Goal: Information Seeking & Learning: Check status

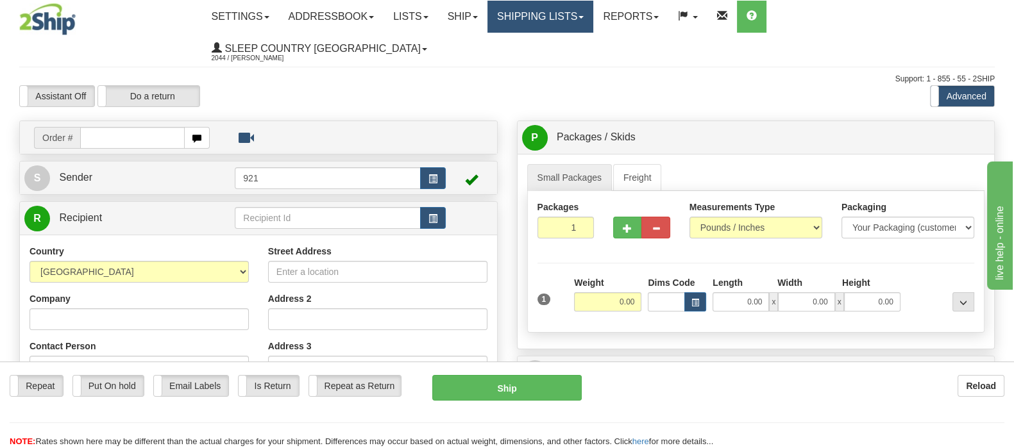
click at [593, 10] on link "Shipping lists" at bounding box center [540, 17] width 106 height 32
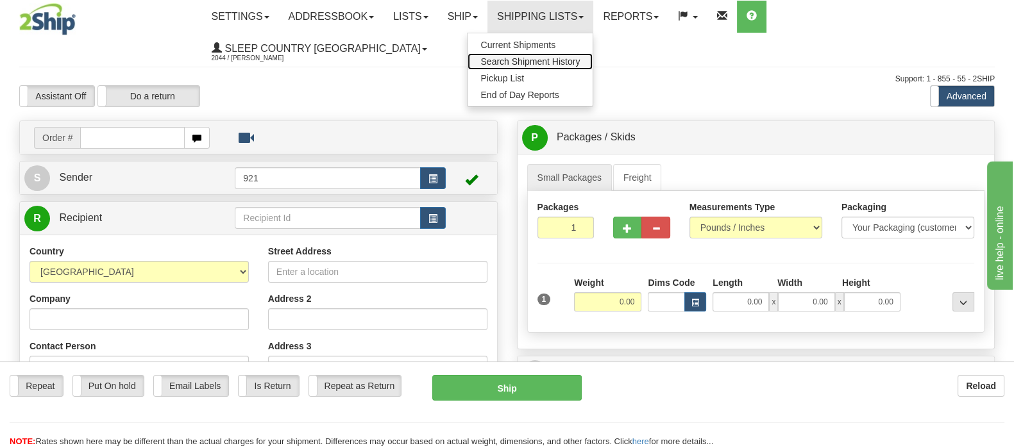
click at [580, 61] on span "Search Shipment History" at bounding box center [529, 61] width 99 height 10
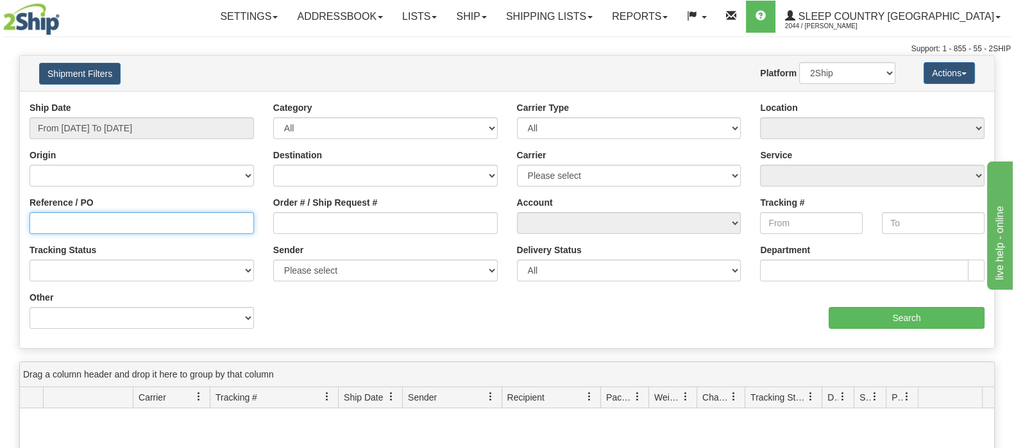
click at [46, 223] on input "Reference / PO" at bounding box center [141, 223] width 224 height 22
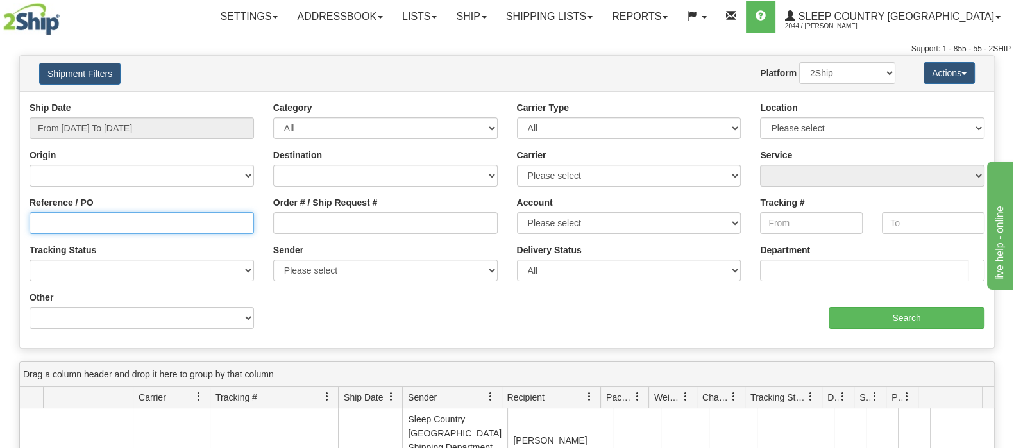
paste input "9002I024730"
type input "9002I024730"
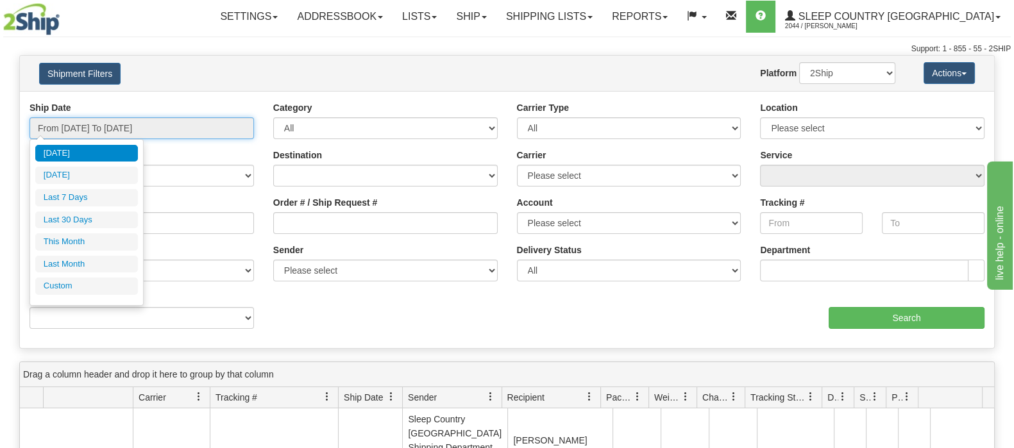
click at [135, 122] on input "From [DATE] To [DATE]" at bounding box center [141, 128] width 224 height 22
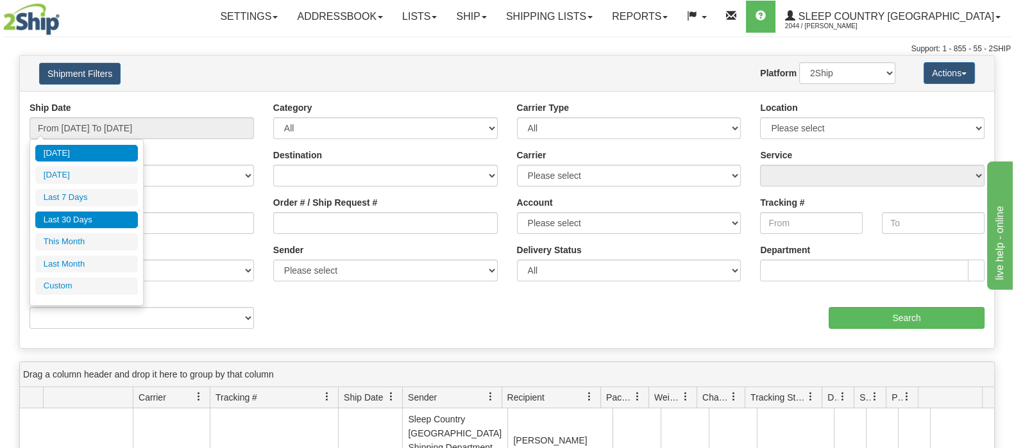
click at [82, 219] on li "Last 30 Days" at bounding box center [86, 220] width 103 height 17
type input "From [DATE] To [DATE]"
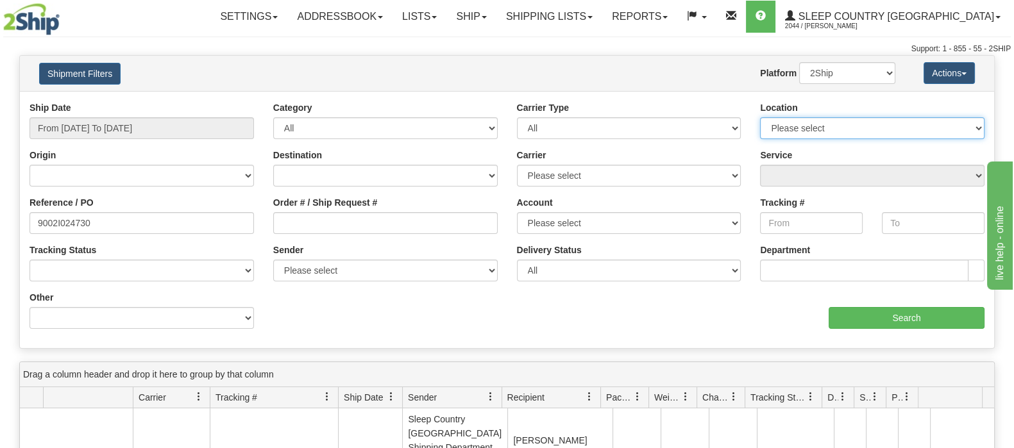
click at [907, 126] on select "Please select [GEOGRAPHIC_DATA] 921 922 93 94 97 390 915 916 98 902 95 96 90 91…" at bounding box center [872, 128] width 224 height 22
select select "6710"
click at [760, 117] on select "Please select [GEOGRAPHIC_DATA] 921 922 93 94 97 390 915 916 98 902 95 96 90 91…" at bounding box center [872, 128] width 224 height 22
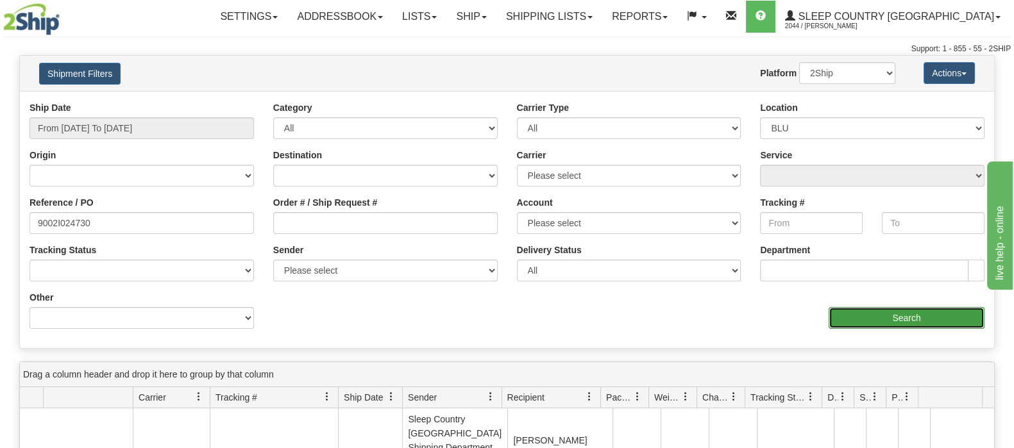
click at [879, 315] on input "Search" at bounding box center [906, 318] width 156 height 22
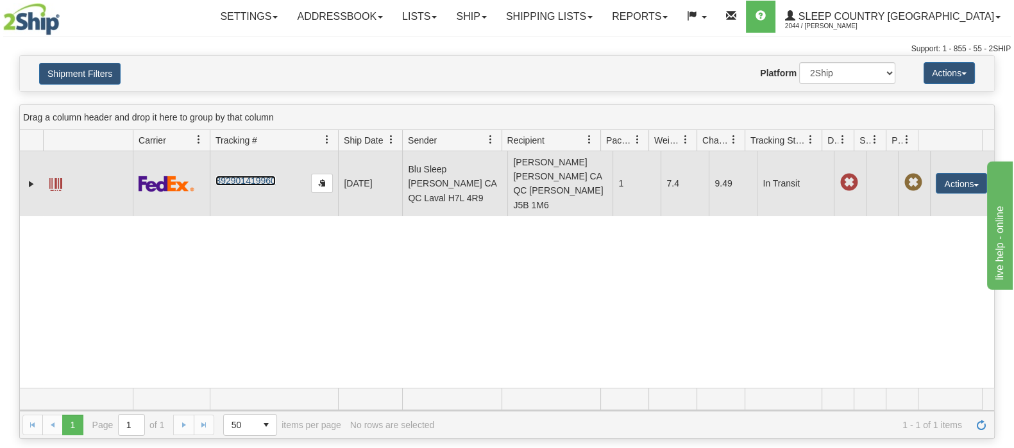
click at [239, 176] on link "392901419960" at bounding box center [245, 181] width 60 height 10
click at [53, 178] on span at bounding box center [55, 184] width 13 height 13
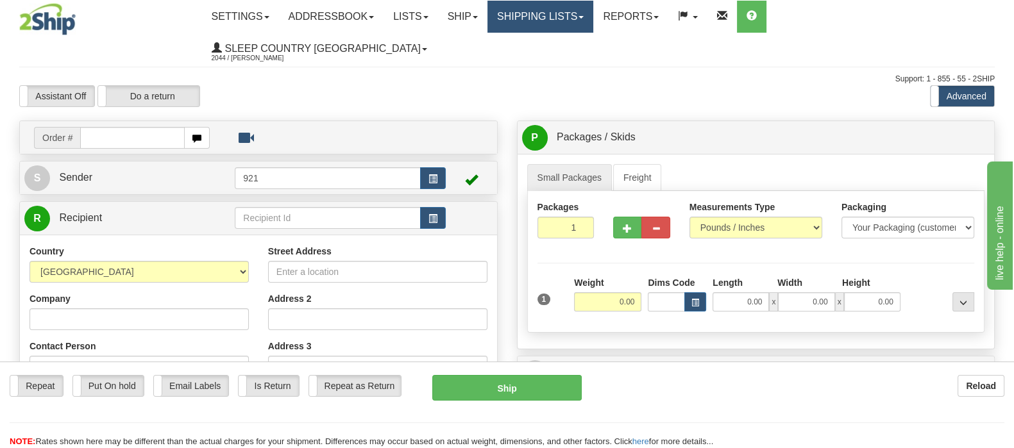
click at [593, 16] on link "Shipping lists" at bounding box center [540, 17] width 106 height 32
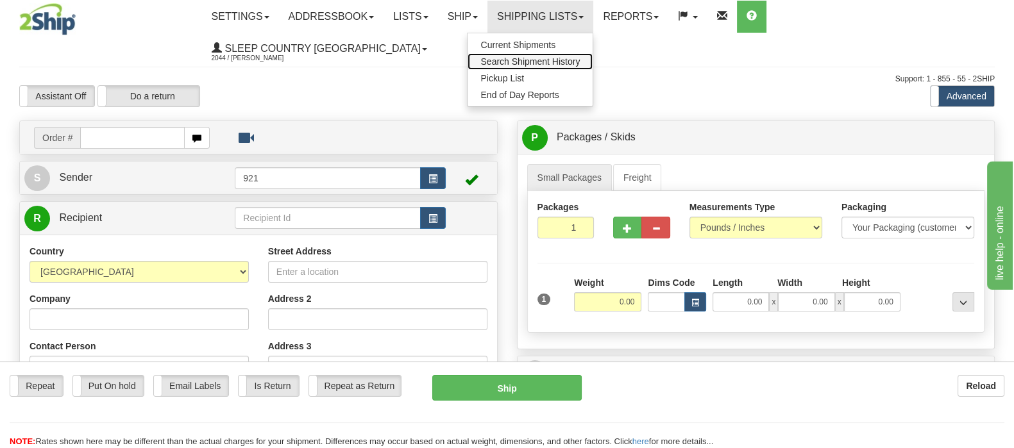
click at [580, 58] on span "Search Shipment History" at bounding box center [529, 61] width 99 height 10
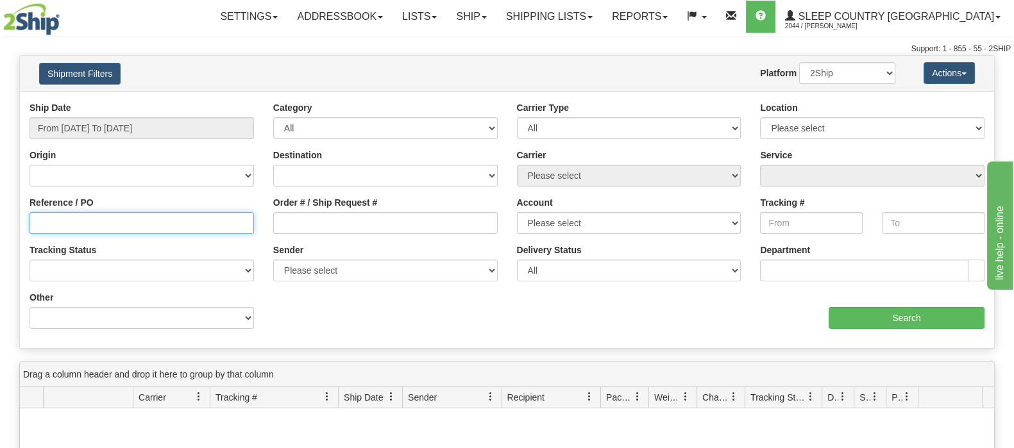
click at [79, 224] on input "Reference / PO" at bounding box center [141, 223] width 224 height 22
paste input "9002I024730"
type input "9002I024730"
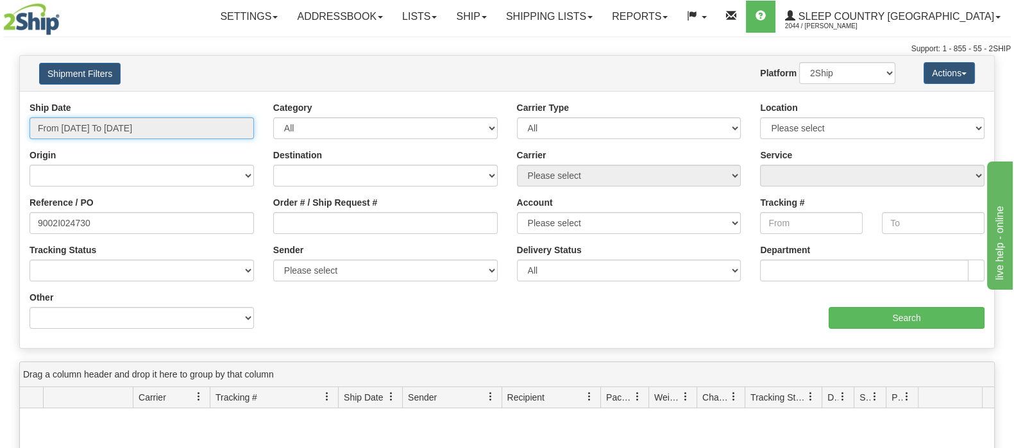
click at [79, 122] on input "From 09/09/2025 To 09/10/2025" at bounding box center [141, 128] width 224 height 22
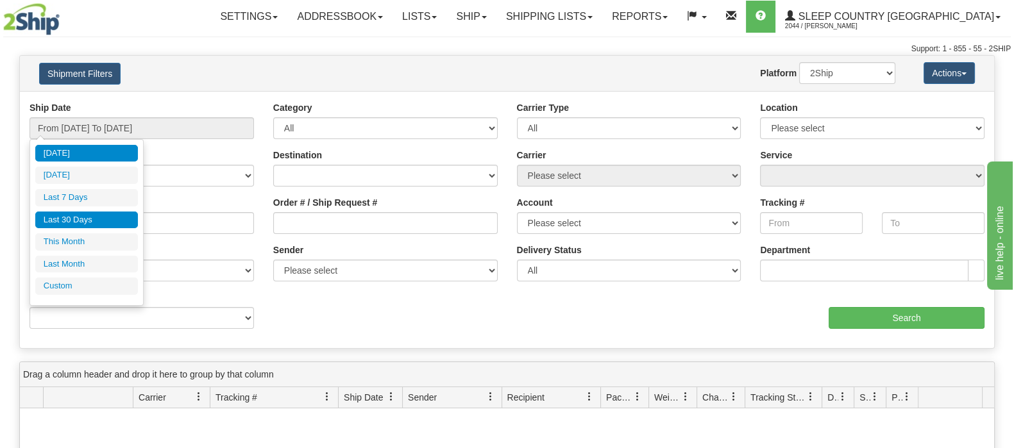
click at [83, 217] on li "Last 30 Days" at bounding box center [86, 220] width 103 height 17
type input "From 08/12/2025 To 09/10/2025"
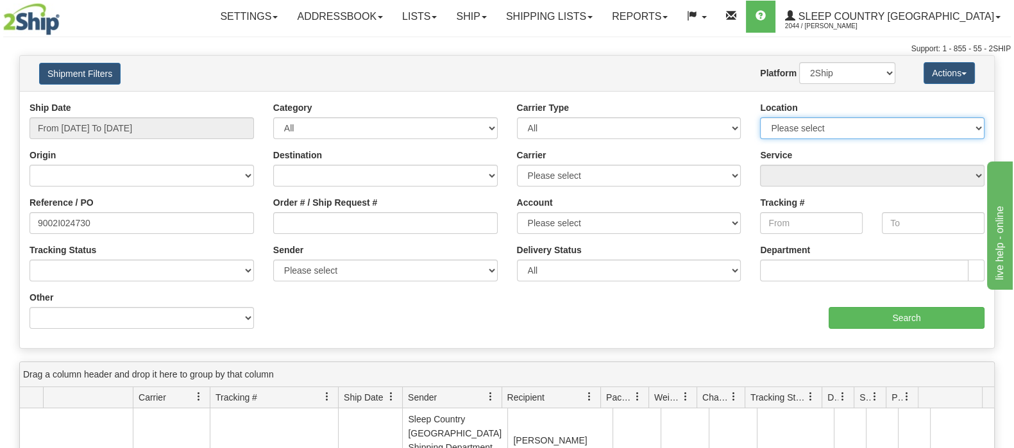
click at [941, 125] on select "Please select Old Toronto DC 921 922 93 94 97 390 915 916 98 902 95 96 90 91 92…" at bounding box center [872, 128] width 224 height 22
select select "6710"
click at [760, 117] on select "Please select Old Toronto DC 921 922 93 94 97 390 915 916 98 902 95 96 90 91 92…" at bounding box center [872, 128] width 224 height 22
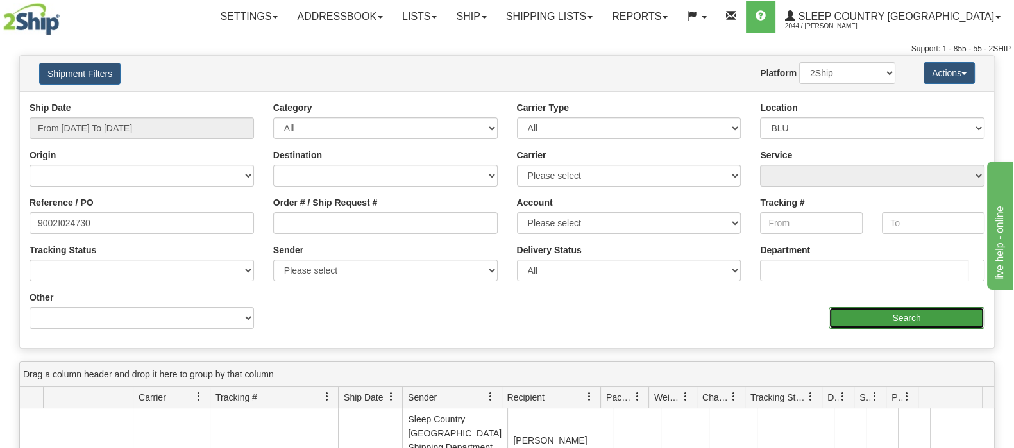
click at [867, 317] on input "Search" at bounding box center [906, 318] width 156 height 22
